Goal: Find contact information: Find contact information

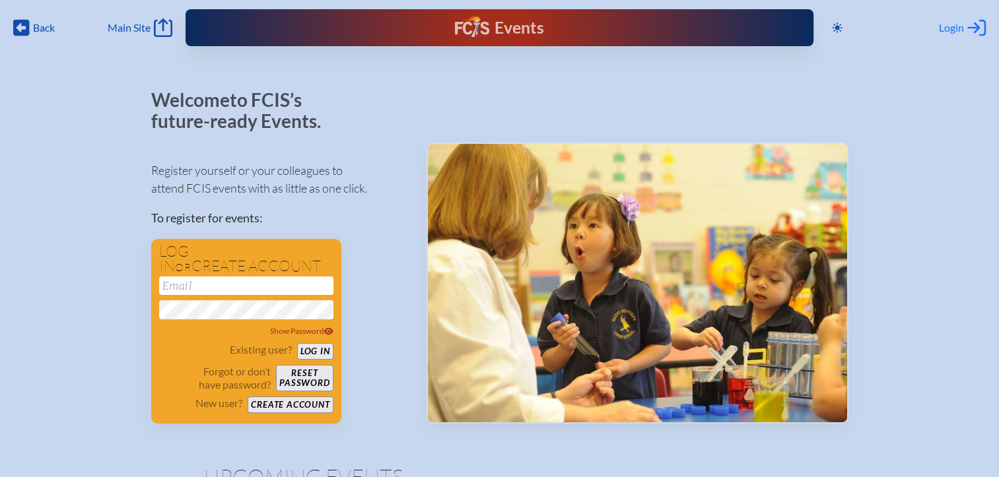
type input "[EMAIL_ADDRESS][DOMAIN_NAME]"
click at [967, 30] on div "Login Log in or Create Account" at bounding box center [962, 27] width 47 height 18
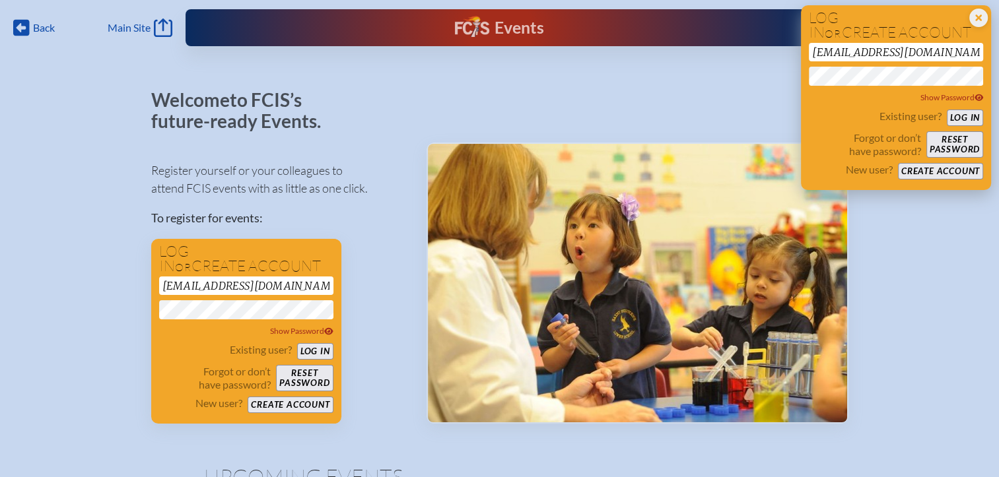
click at [959, 119] on button "Log in" at bounding box center [965, 118] width 36 height 17
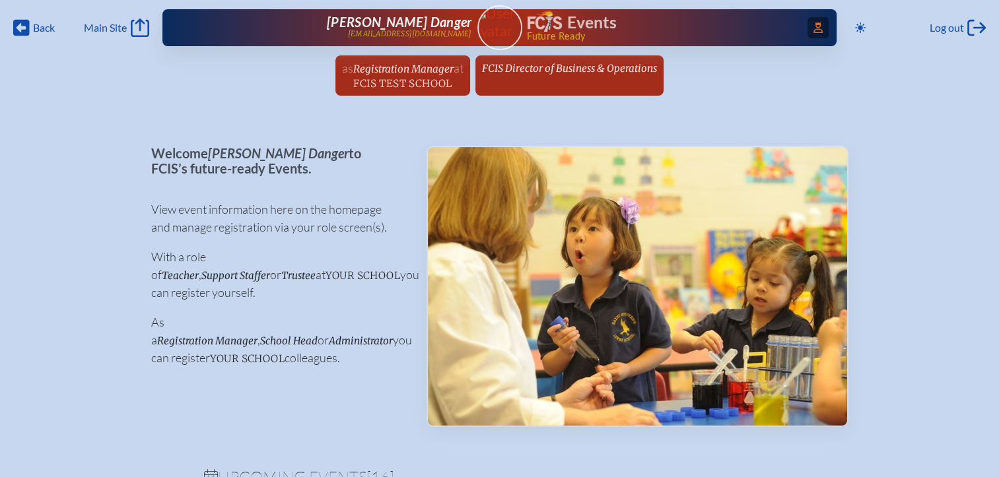
click at [813, 30] on icon "Access Users..." at bounding box center [817, 27] width 9 height 11
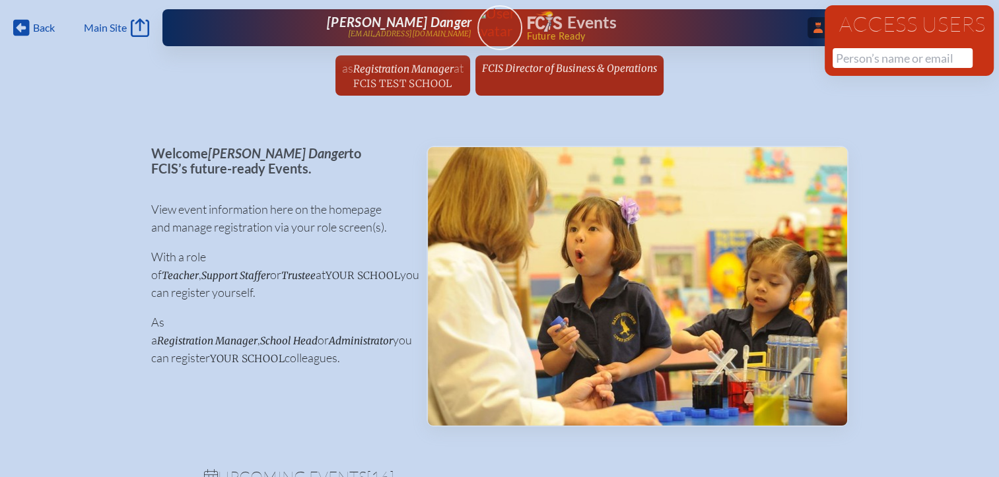
click at [844, 69] on div "Access Users No results found" at bounding box center [909, 40] width 169 height 71
click at [848, 61] on input "text" at bounding box center [902, 58] width 140 height 20
paste input "Roxana Alchalaby"
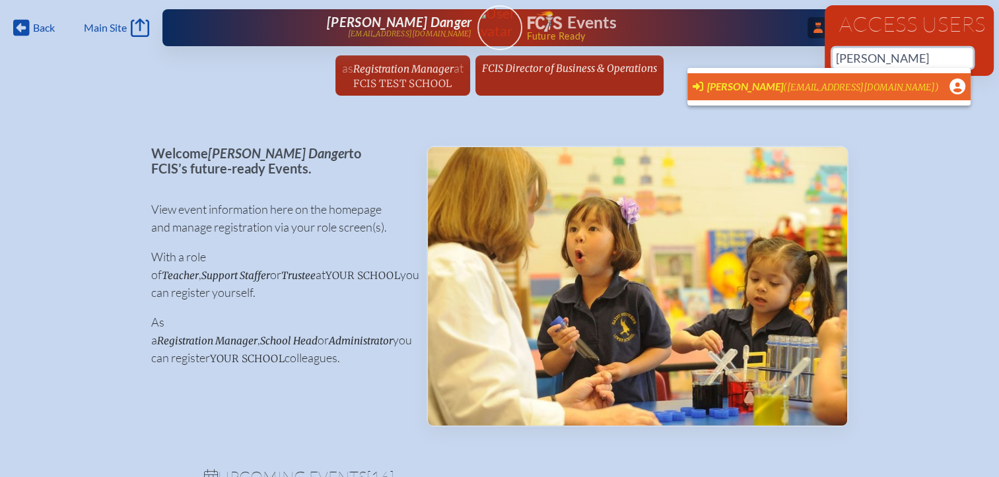
scroll to position [0, 10]
click at [745, 83] on span "[PERSON_NAME]" at bounding box center [745, 86] width 76 height 13
type input "[EMAIL_ADDRESS][DOMAIN_NAME]"
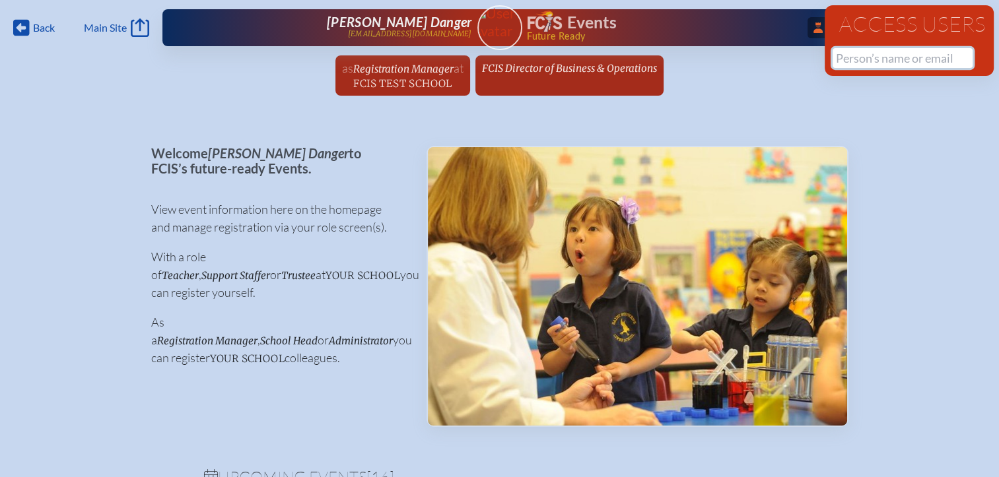
scroll to position [0, 0]
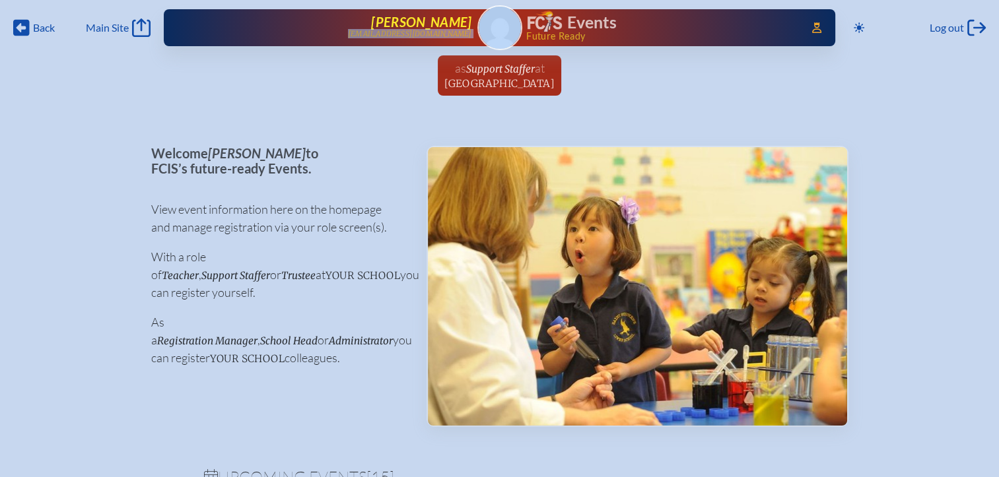
drag, startPoint x: 475, startPoint y: 31, endPoint x: 355, endPoint y: 33, distance: 120.8
click at [355, 33] on div "Access Users... [PERSON_NAME] [EMAIL_ADDRESS][DOMAIN_NAME] Events Future Ready" at bounding box center [499, 27] width 671 height 37
copy p "[EMAIL_ADDRESS][DOMAIN_NAME]"
